Goal: Contribute content: Contribute content

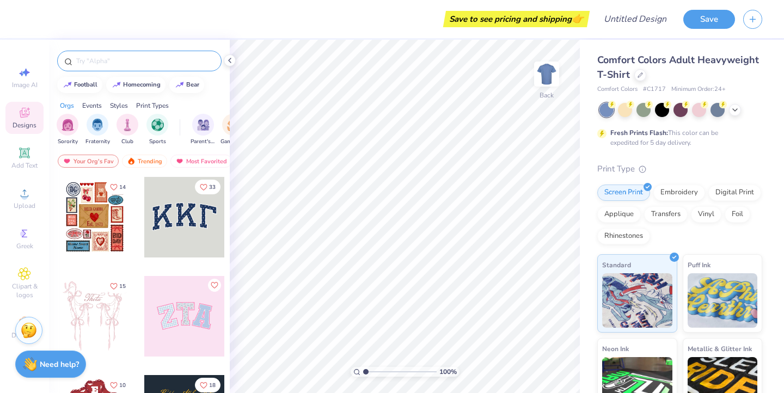
click at [136, 59] on input "text" at bounding box center [144, 61] width 139 height 11
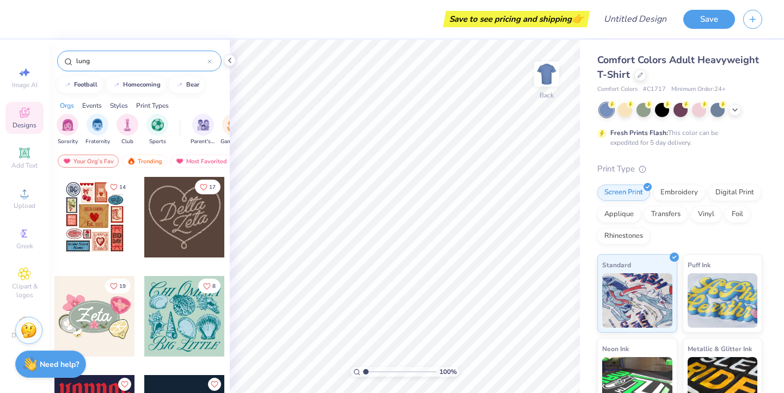
type input "lungs"
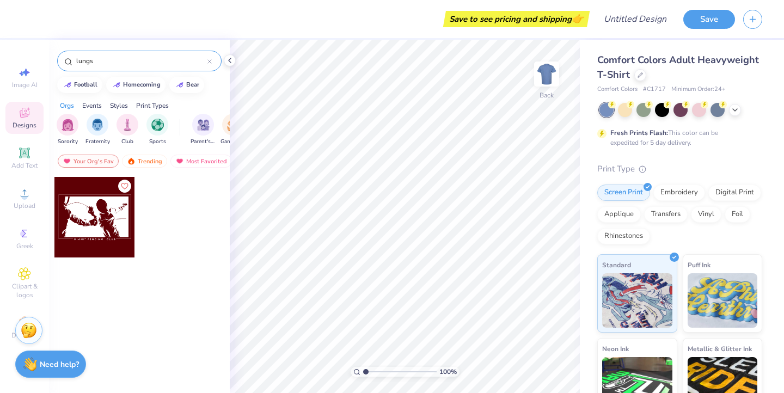
drag, startPoint x: 111, startPoint y: 63, endPoint x: 54, endPoint y: 63, distance: 56.1
click at [54, 63] on div "lungs" at bounding box center [139, 58] width 181 height 37
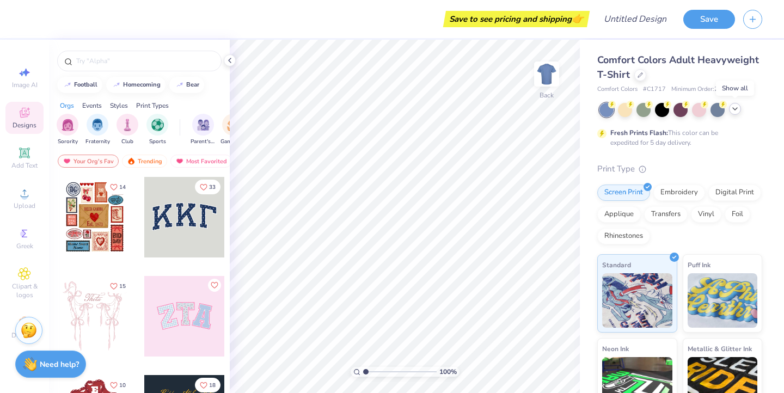
click at [732, 109] on icon at bounding box center [735, 109] width 9 height 9
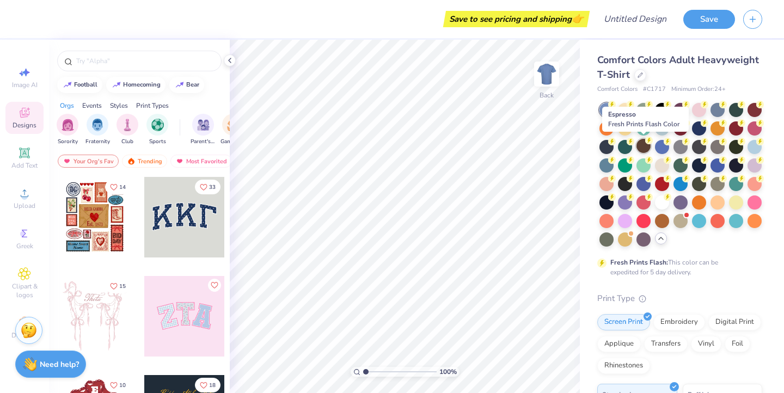
click at [640, 148] on div at bounding box center [643, 146] width 14 height 14
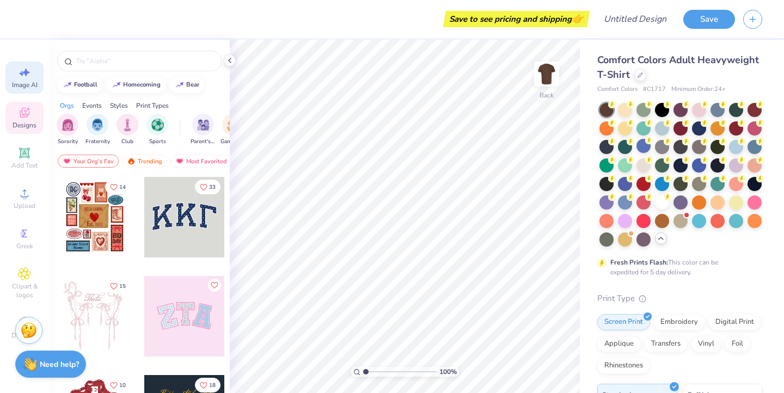
click at [21, 85] on span "Image AI" at bounding box center [25, 85] width 26 height 9
select select "4"
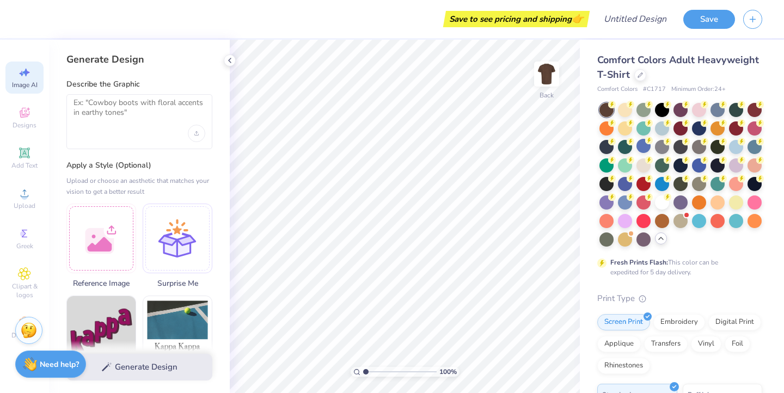
click at [98, 129] on div at bounding box center [139, 121] width 146 height 55
click at [117, 103] on textarea at bounding box center [140, 111] width 132 height 27
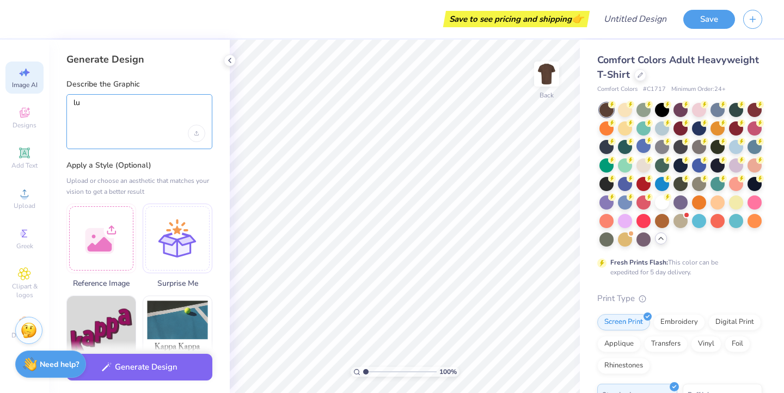
type textarea "l"
drag, startPoint x: 175, startPoint y: 100, endPoint x: 94, endPoint y: 103, distance: 80.6
click at [94, 103] on textarea "roses in the shape of roses" at bounding box center [140, 111] width 132 height 27
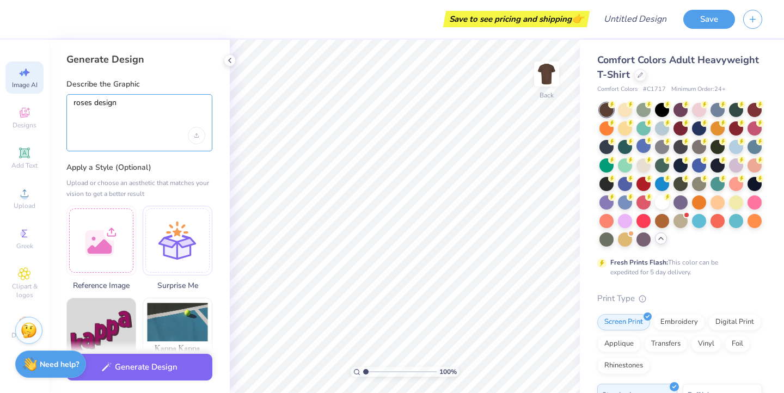
click at [109, 120] on textarea "roses design" at bounding box center [140, 112] width 132 height 29
type textarea "roses design"
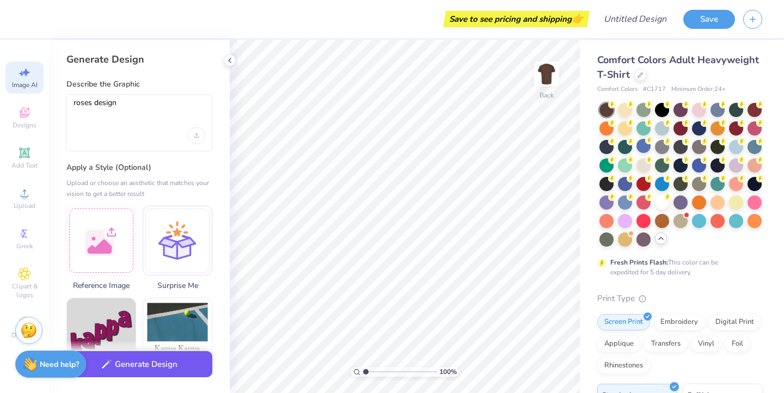
click at [169, 368] on button "Generate Design" at bounding box center [139, 364] width 146 height 27
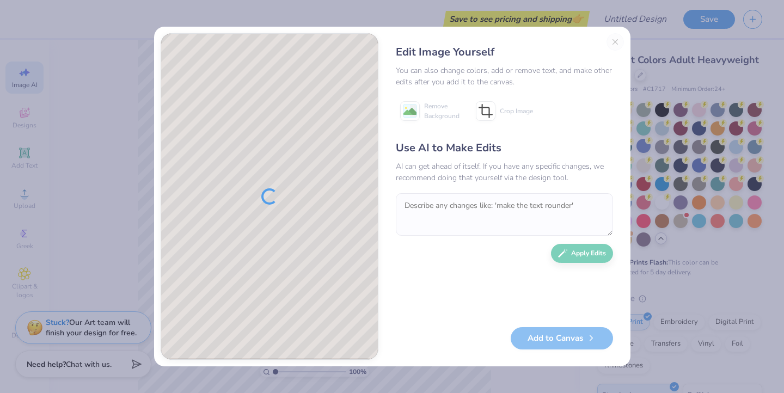
click at [616, 42] on div "Edit Image Yourself You can also change colors, add or remove text, and make ot…" at bounding box center [504, 196] width 239 height 327
click at [616, 40] on div "Edit Image Yourself You can also change colors, add or remove text, and make ot…" at bounding box center [504, 196] width 239 height 327
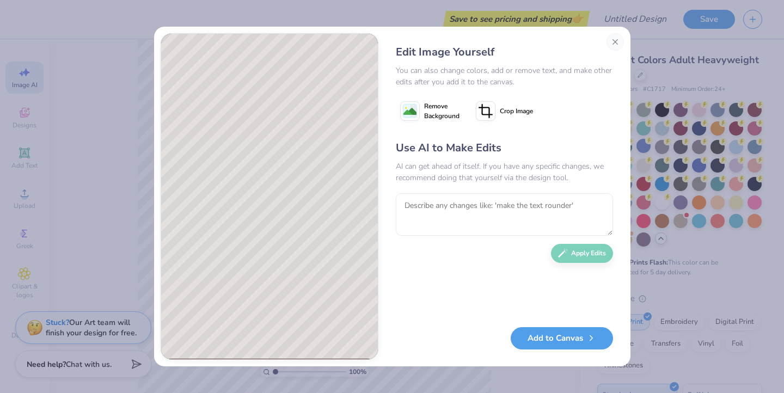
click at [616, 40] on button "Close" at bounding box center [615, 41] width 17 height 17
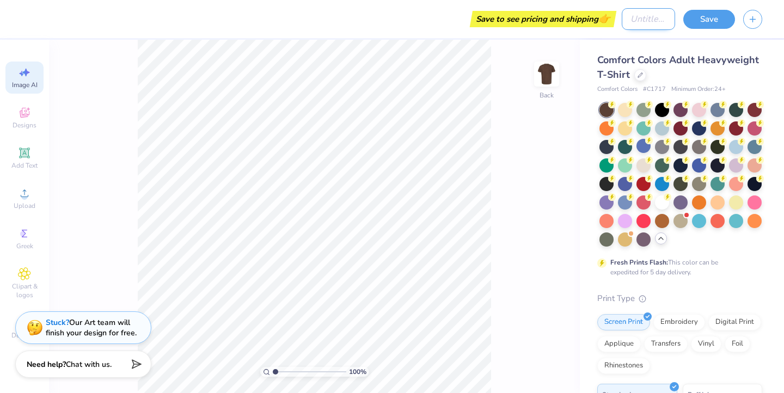
click at [638, 17] on input "Design Title" at bounding box center [648, 19] width 53 height 22
click at [485, 16] on div "Save to see pricing and shipping 👉" at bounding box center [516, 19] width 141 height 16
